Goal: Transaction & Acquisition: Purchase product/service

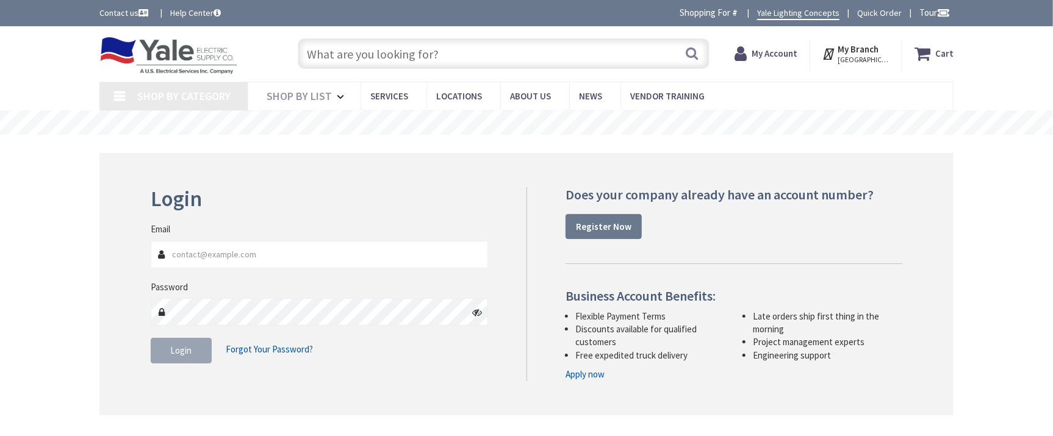
type input "[GEOGRAPHIC_DATA], [GEOGRAPHIC_DATA]"
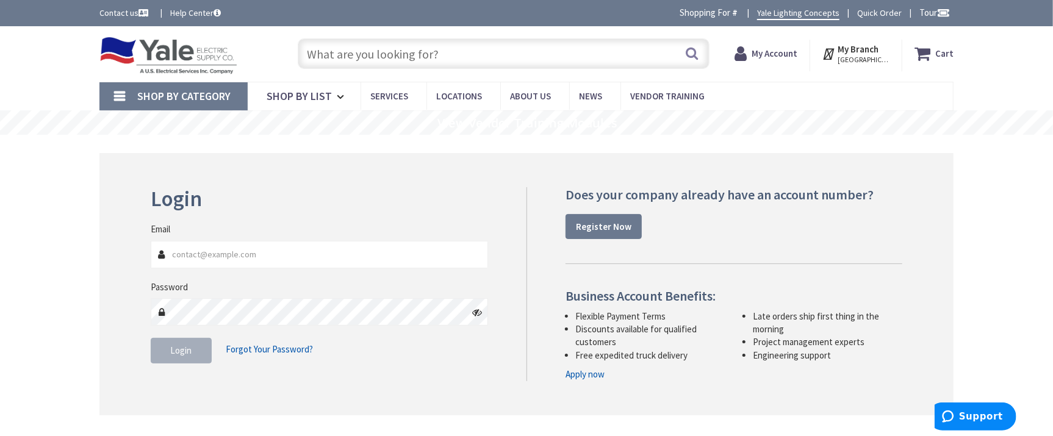
type input "[EMAIL_ADDRESS][DOMAIN_NAME]"
click at [180, 349] on span "Login" at bounding box center [181, 351] width 21 height 12
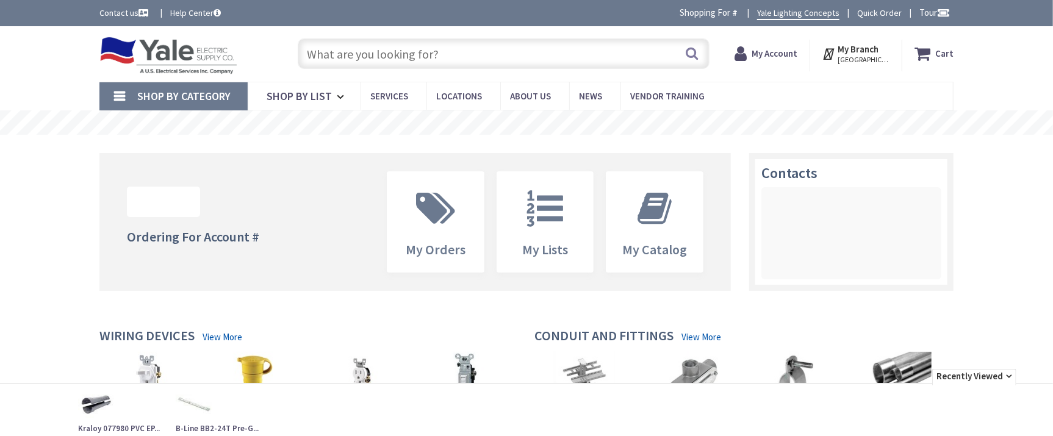
click at [358, 54] on input "text" at bounding box center [504, 53] width 412 height 31
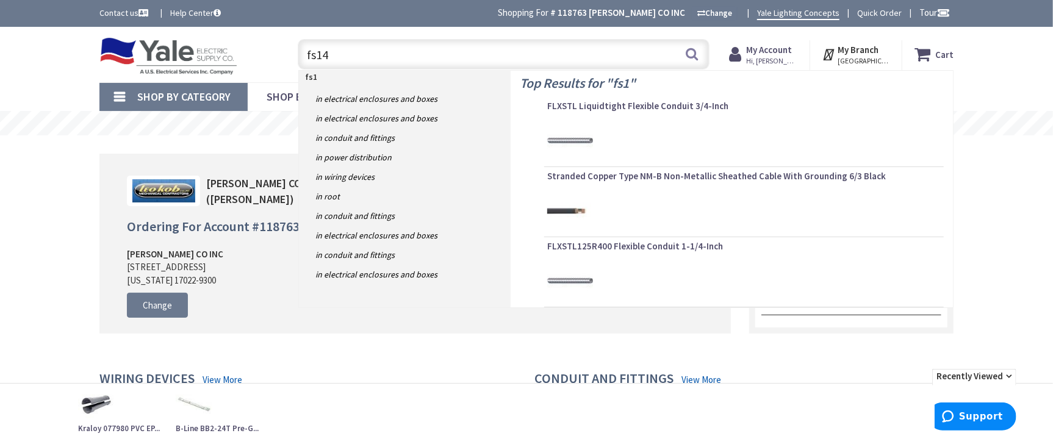
type input "fs140"
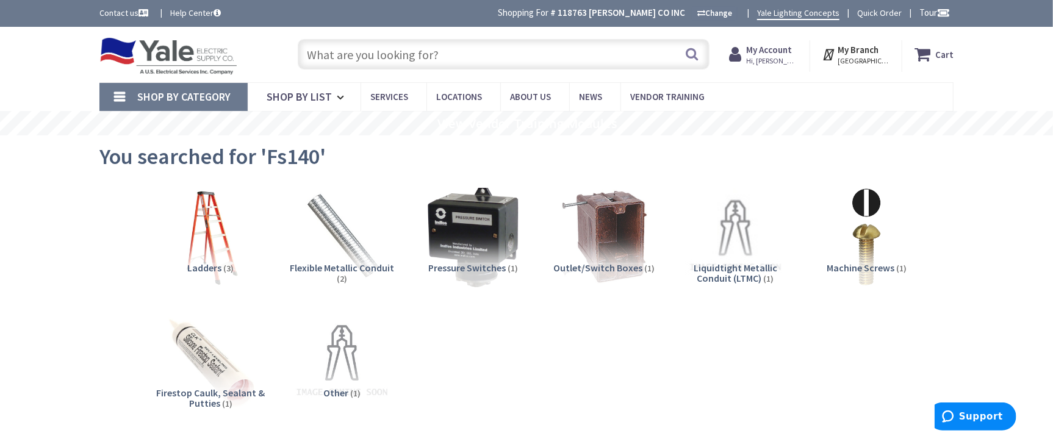
click at [430, 51] on input "text" at bounding box center [504, 54] width 412 height 31
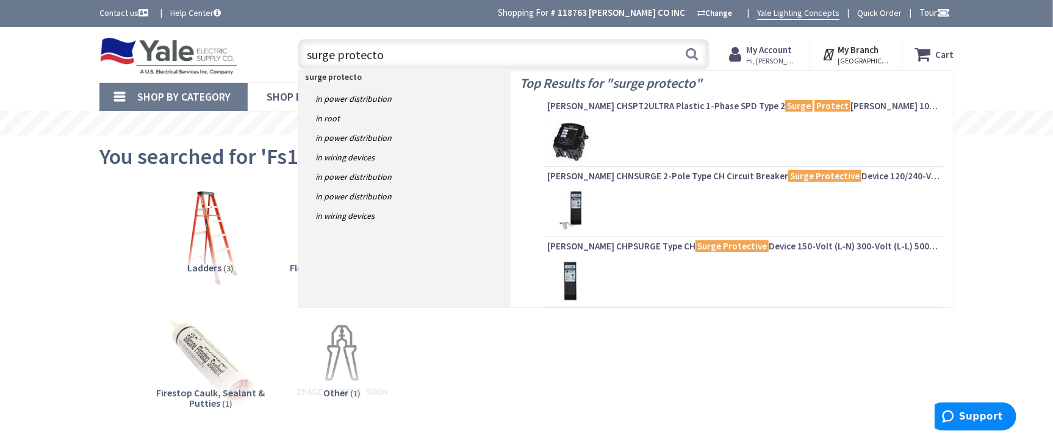
type input "surge protector"
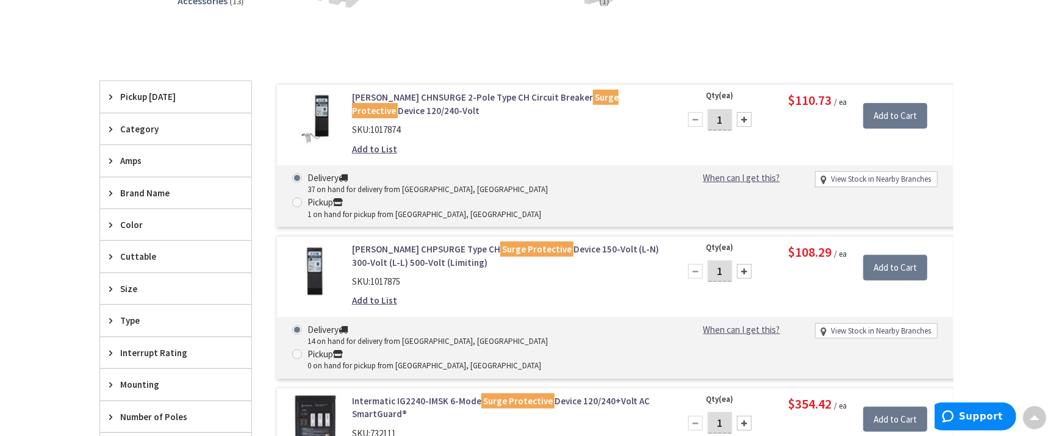
scroll to position [278, 0]
click at [494, 100] on link "Eaton CHNSURGE 2-Pole Type CH Circuit Breaker Surge Protective Device 120/240-V…" at bounding box center [507, 105] width 311 height 26
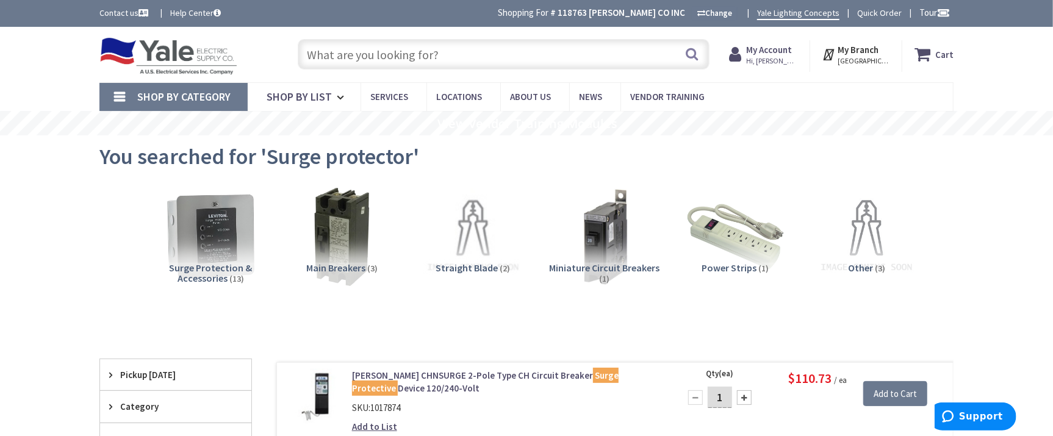
click at [413, 49] on input "text" at bounding box center [504, 54] width 412 height 31
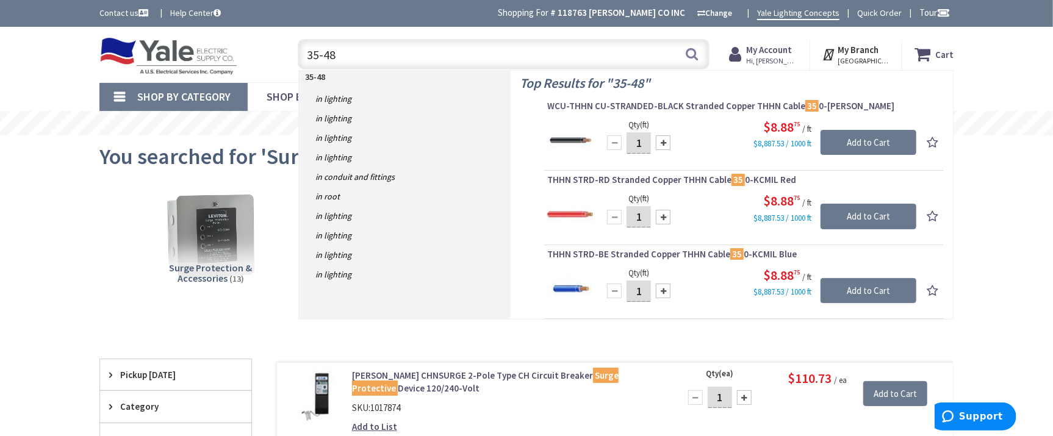
type input "35-485"
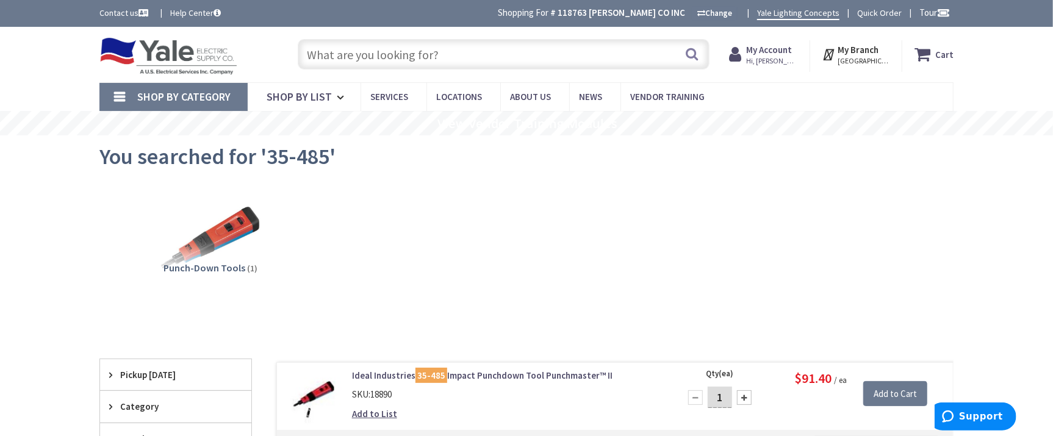
click at [431, 52] on input "text" at bounding box center [504, 54] width 412 height 31
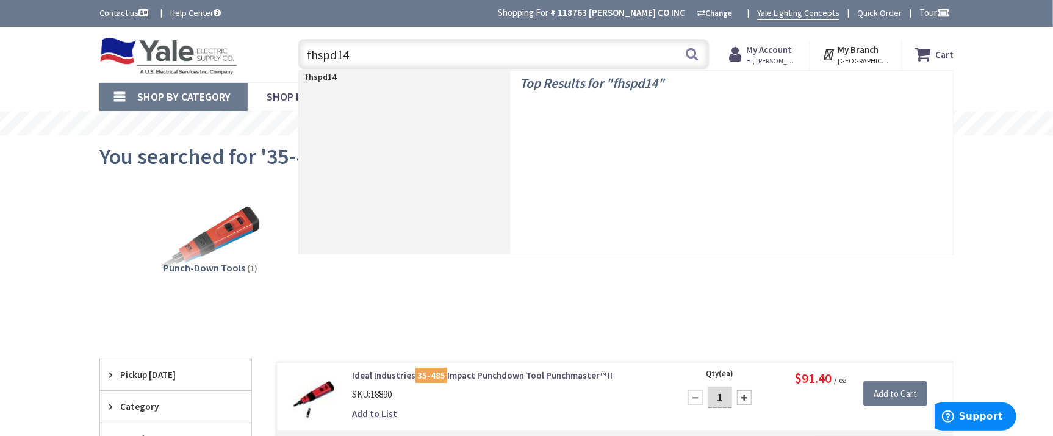
type input "fhspd140"
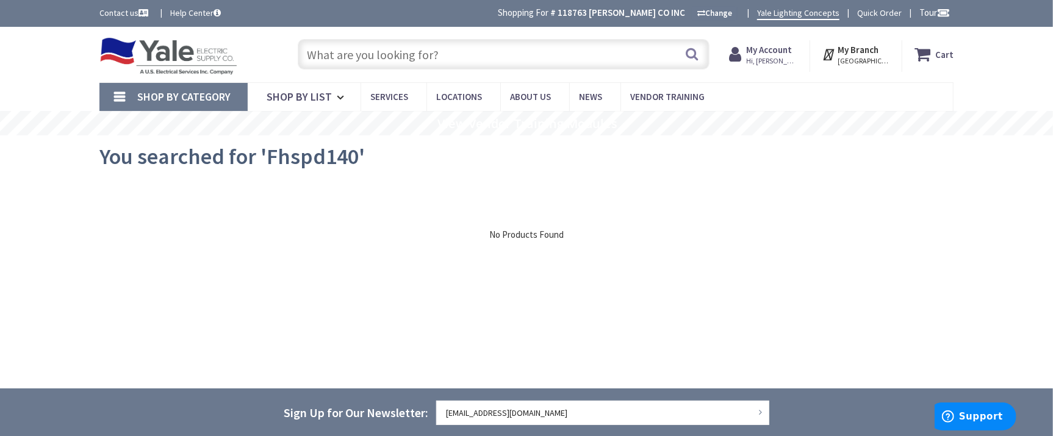
click at [432, 49] on input "text" at bounding box center [504, 54] width 412 height 31
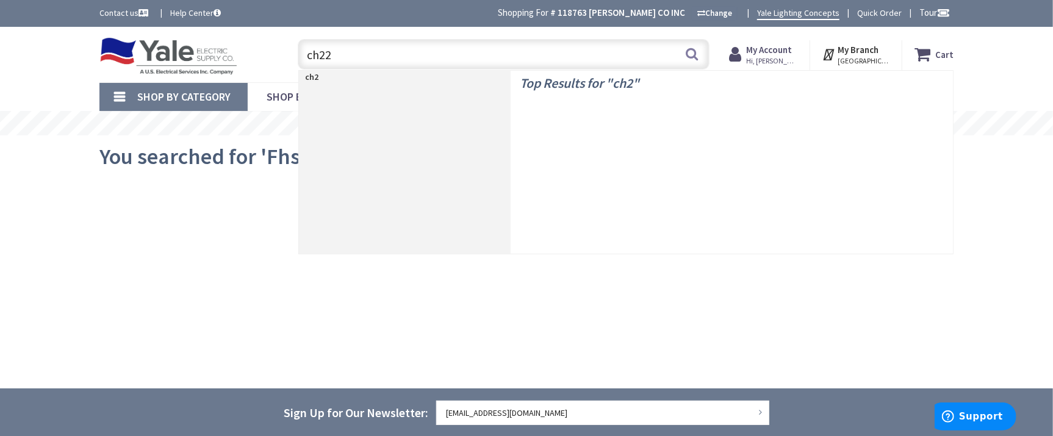
type input "ch220"
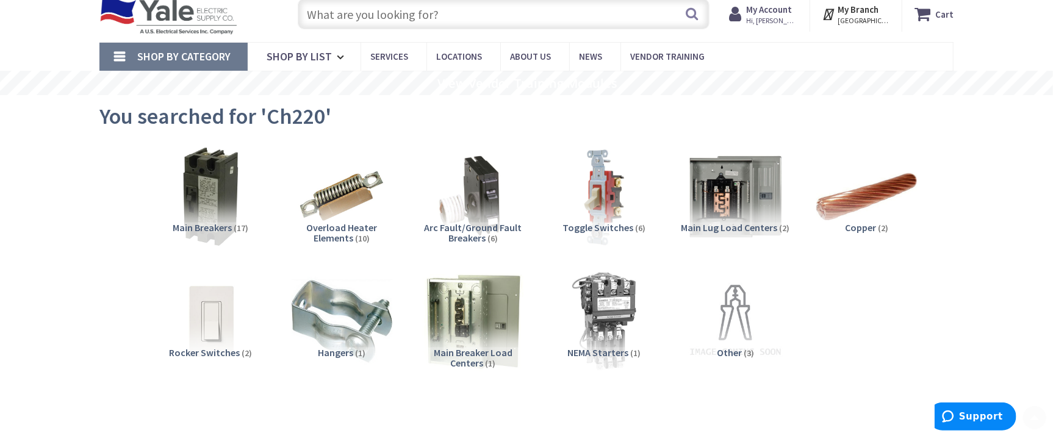
scroll to position [278, 0]
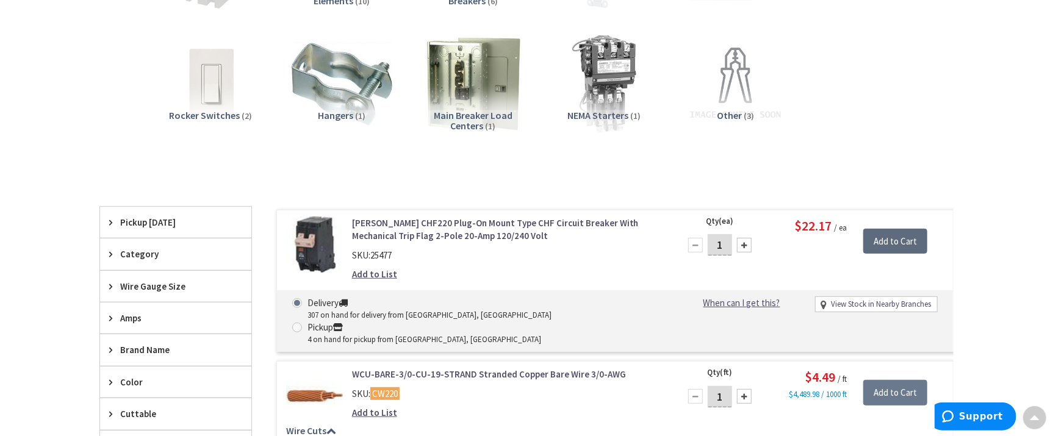
click at [886, 244] on input "Add to Cart" at bounding box center [896, 242] width 64 height 26
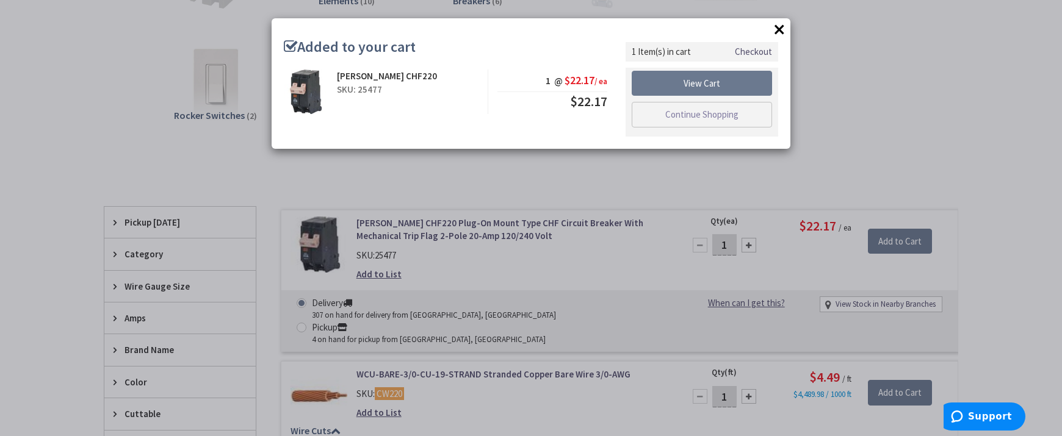
click at [778, 27] on button "×" at bounding box center [779, 29] width 18 height 18
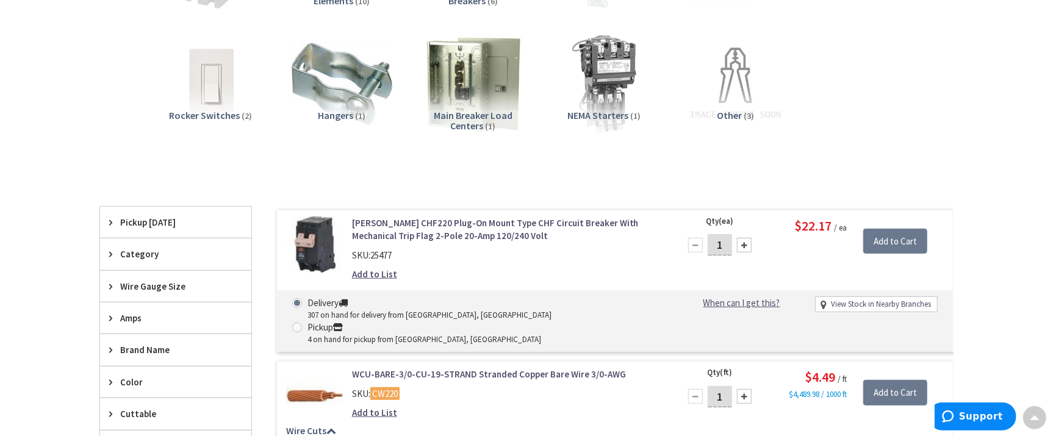
scroll to position [0, 0]
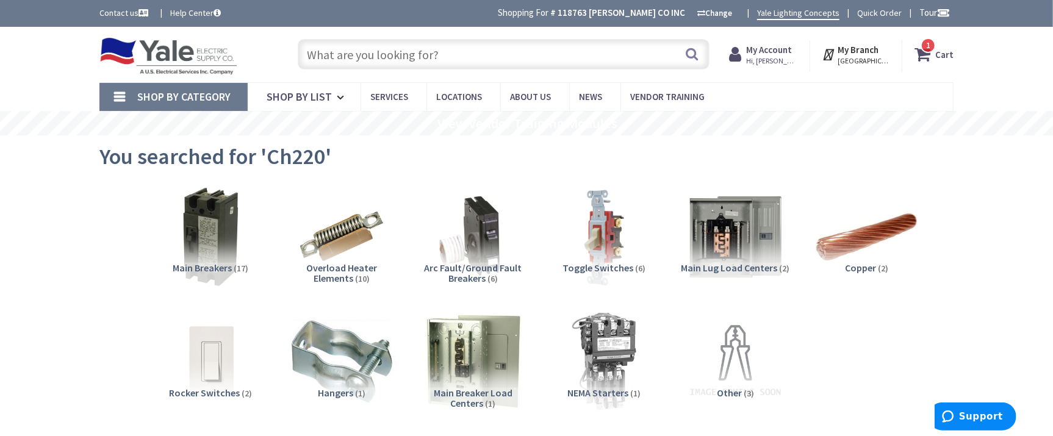
click at [488, 46] on input "text" at bounding box center [504, 54] width 412 height 31
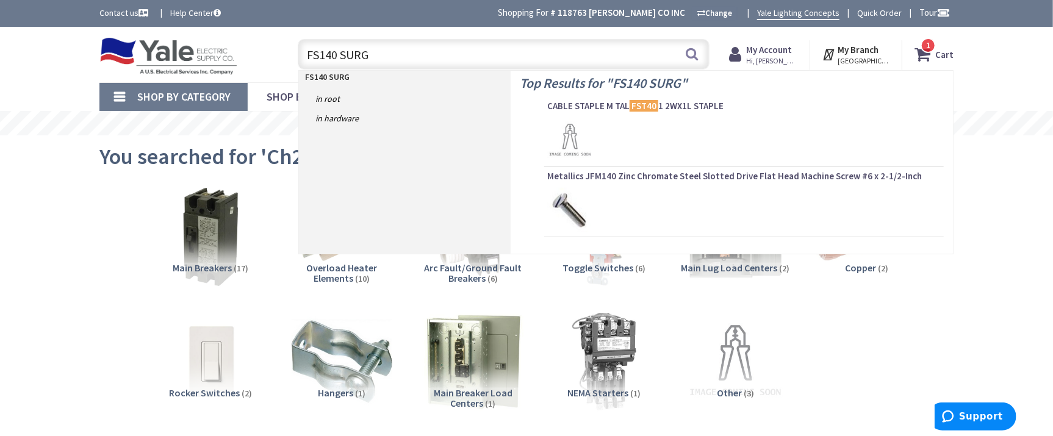
type input "FS140 SURGE"
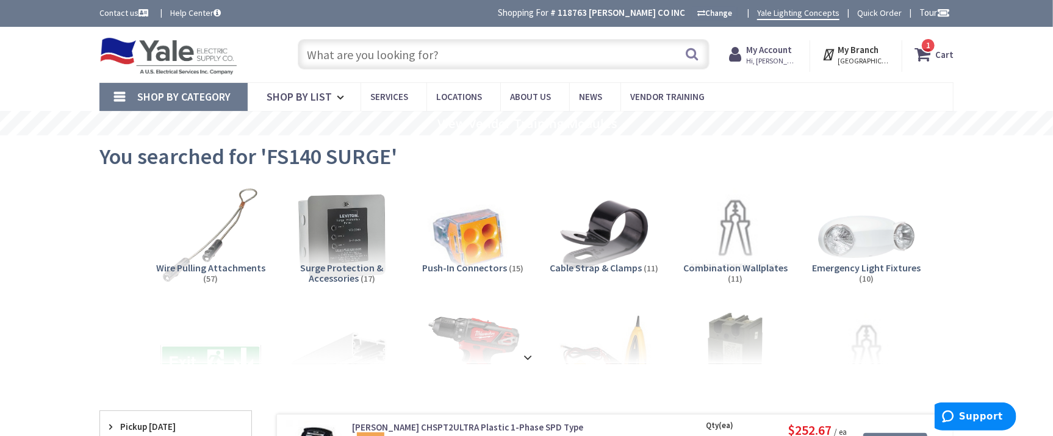
click at [926, 43] on span "1 1 items" at bounding box center [928, 45] width 15 height 15
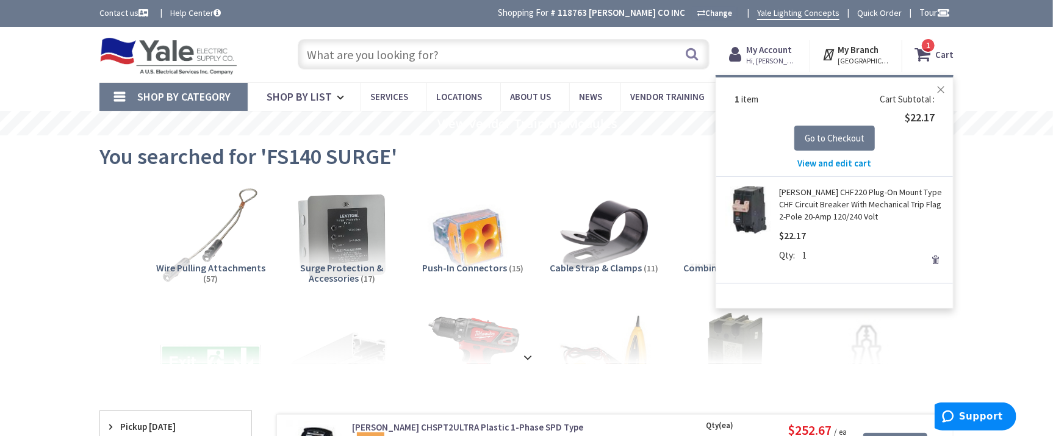
click at [941, 88] on button "Close" at bounding box center [941, 90] width 24 height 24
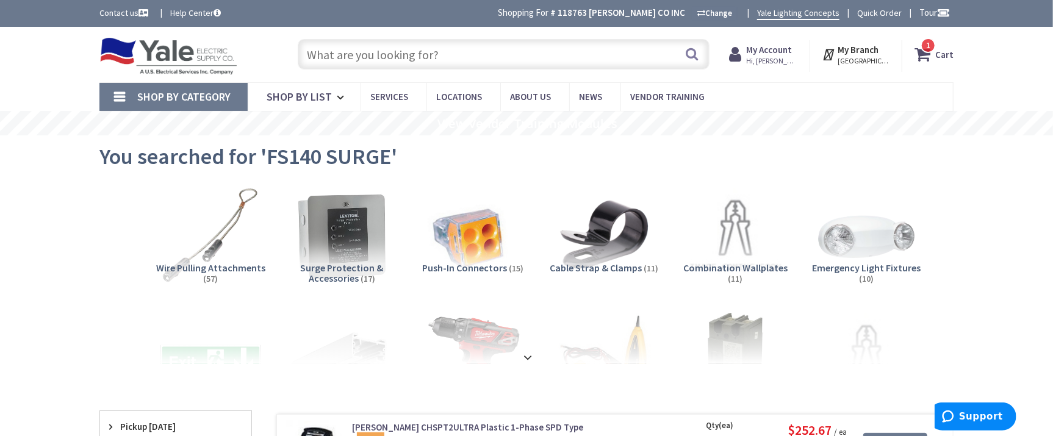
click at [929, 51] on span "1 1 items" at bounding box center [928, 45] width 15 height 15
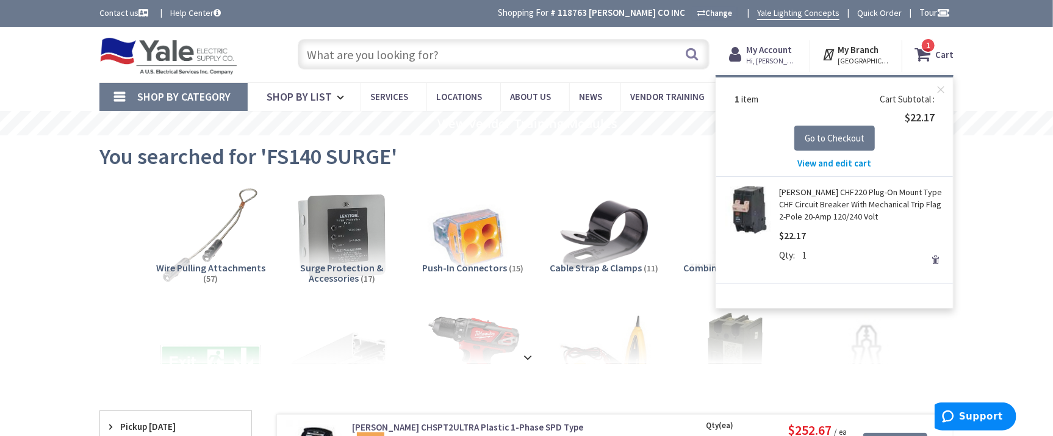
click at [829, 160] on span "View and edit cart" at bounding box center [835, 163] width 74 height 12
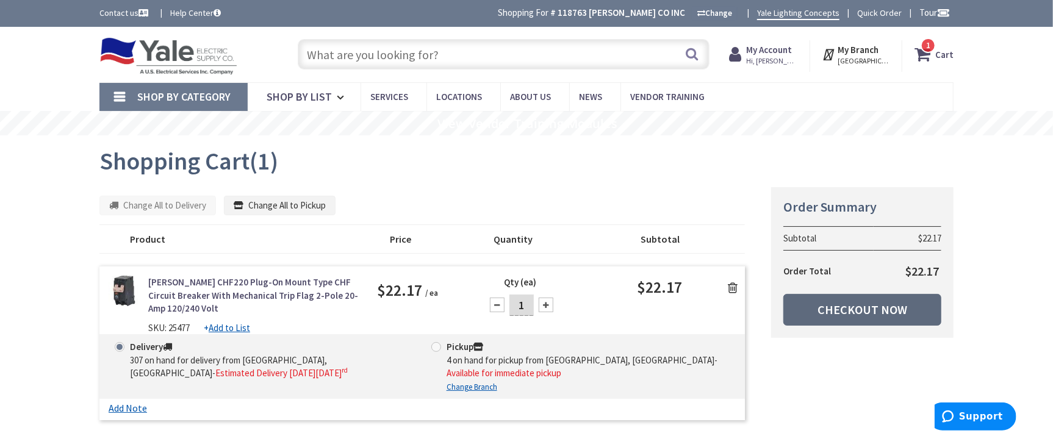
click at [855, 309] on link "Checkout Now" at bounding box center [863, 310] width 158 height 32
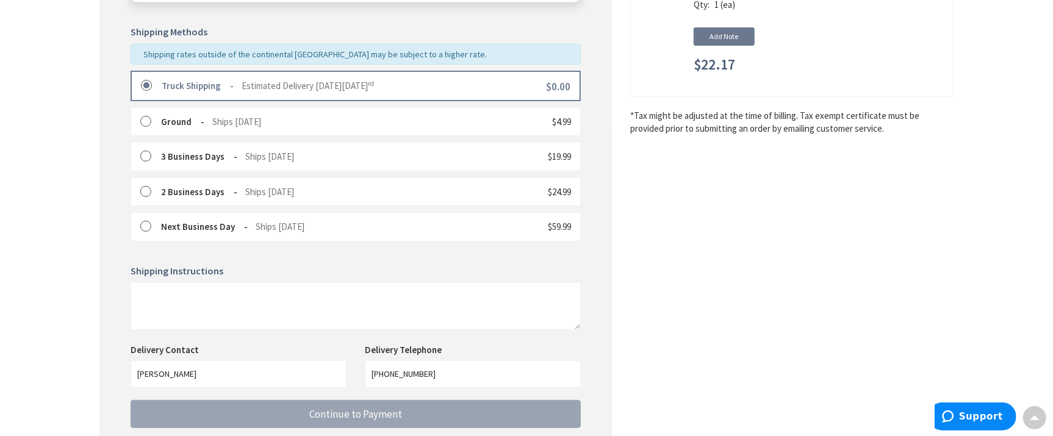
scroll to position [354, 0]
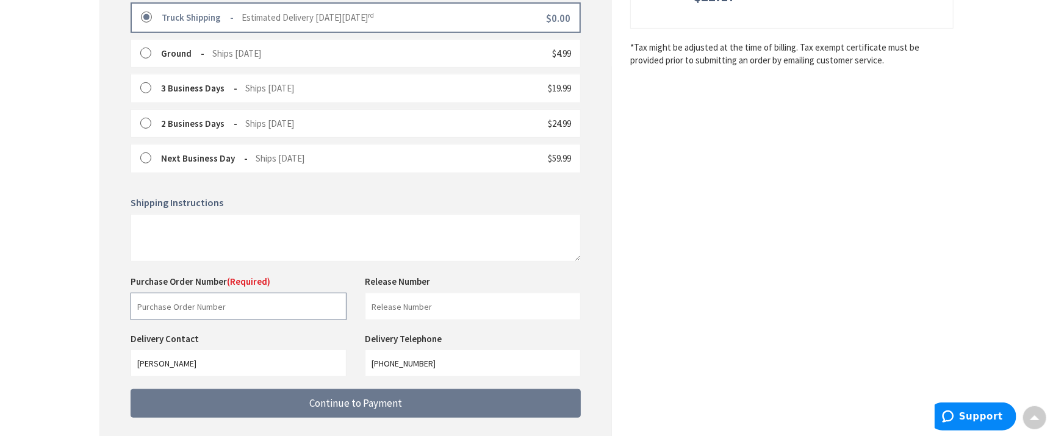
click at [203, 305] on input "text" at bounding box center [239, 306] width 216 height 27
type input "27265062"
click at [435, 304] on input "text" at bounding box center [473, 306] width 216 height 27
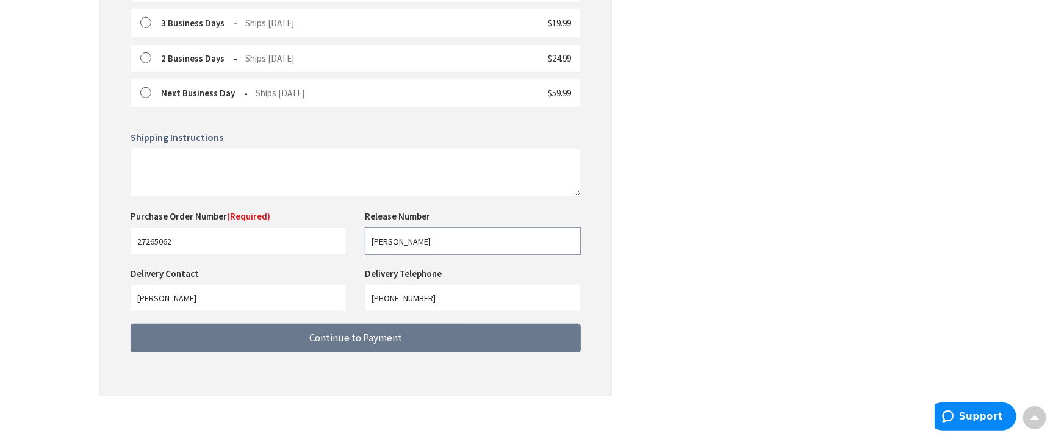
scroll to position [430, 0]
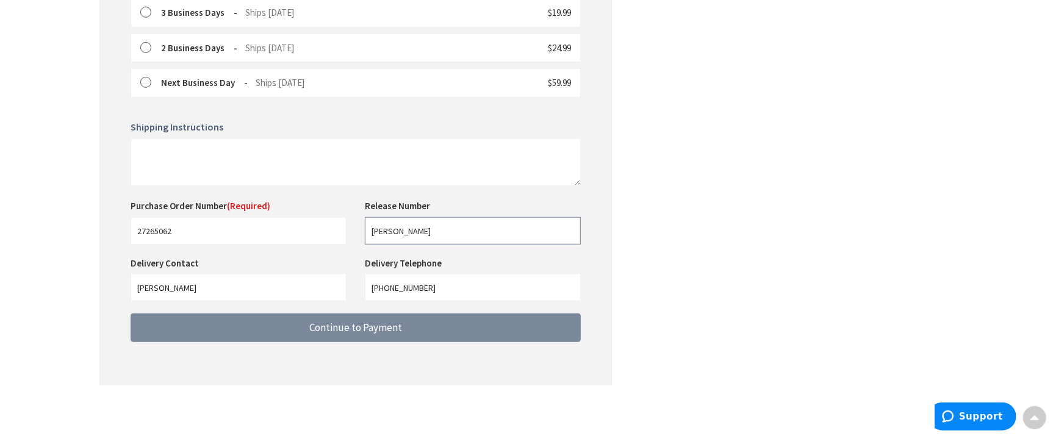
type input "THOMAS"
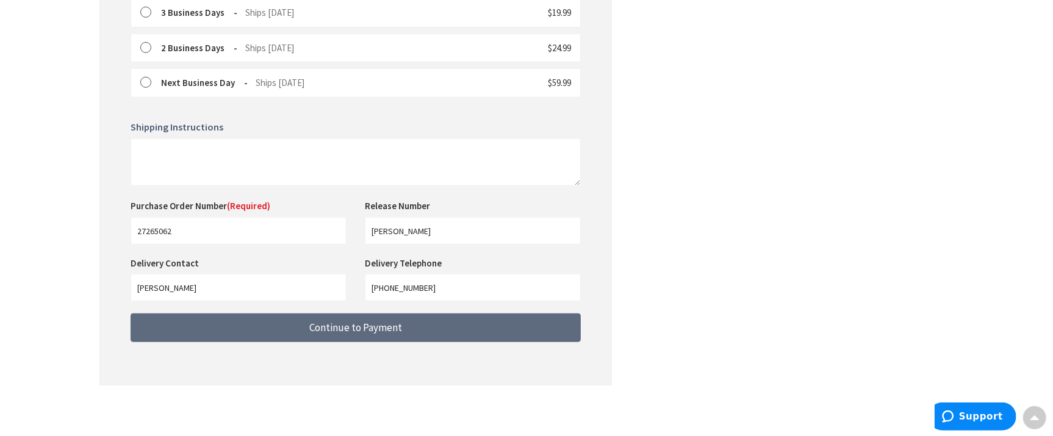
click at [394, 327] on span "Continue to Payment" at bounding box center [355, 327] width 93 height 13
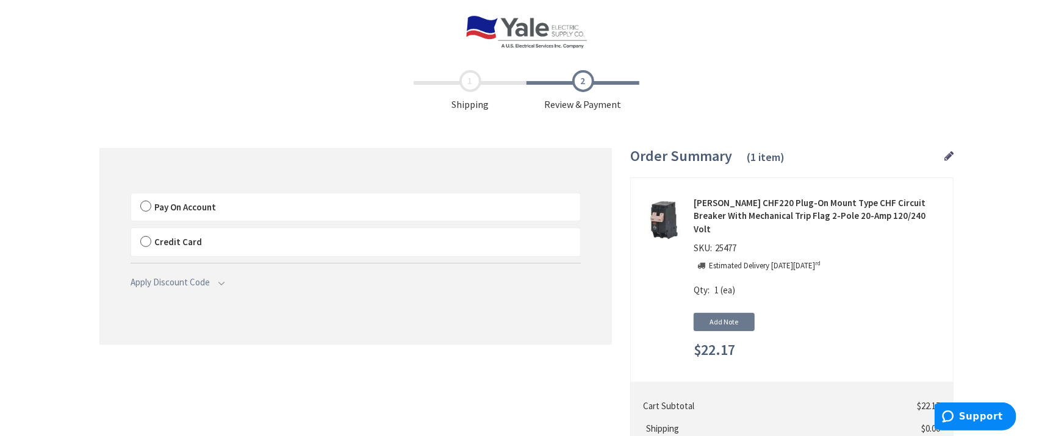
click at [145, 204] on label "Pay On Account" at bounding box center [355, 207] width 449 height 28
click at [131, 196] on input "Pay On Account" at bounding box center [131, 196] width 0 height 0
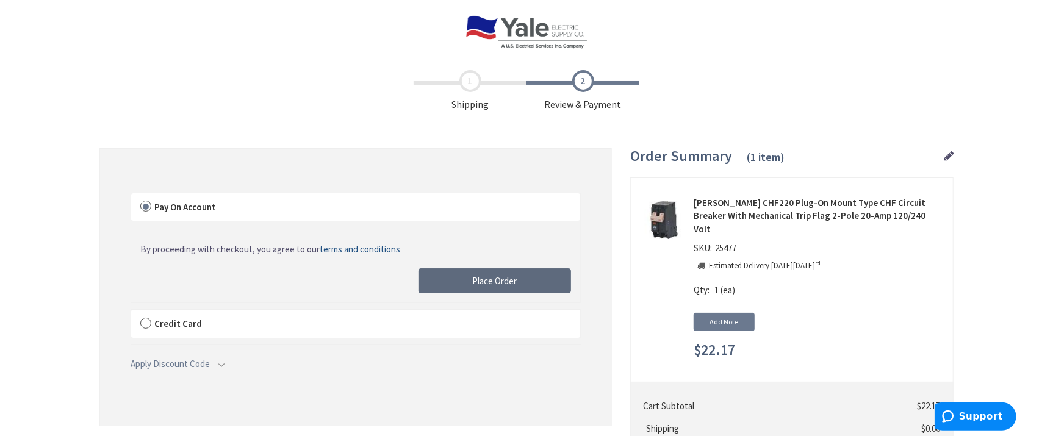
click at [505, 278] on span "Place Order" at bounding box center [495, 281] width 45 height 12
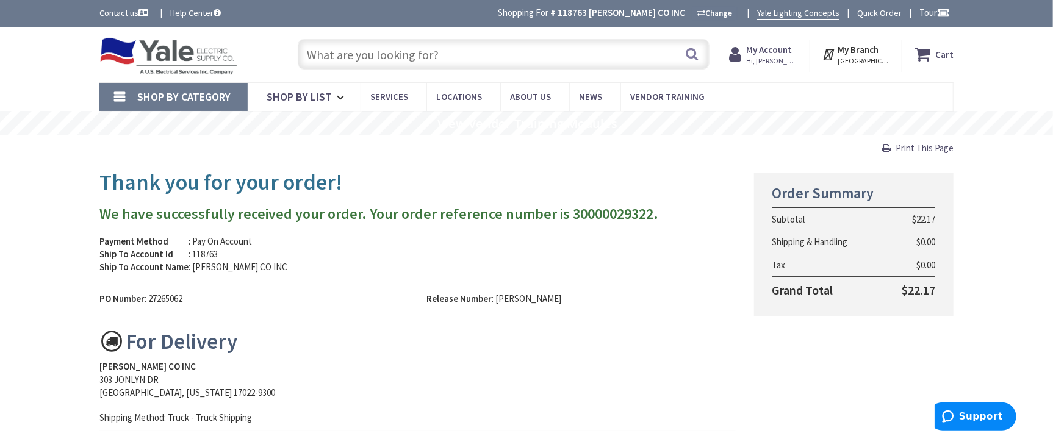
click at [914, 148] on span "Print This Page" at bounding box center [925, 148] width 58 height 12
